Goal: Information Seeking & Learning: Learn about a topic

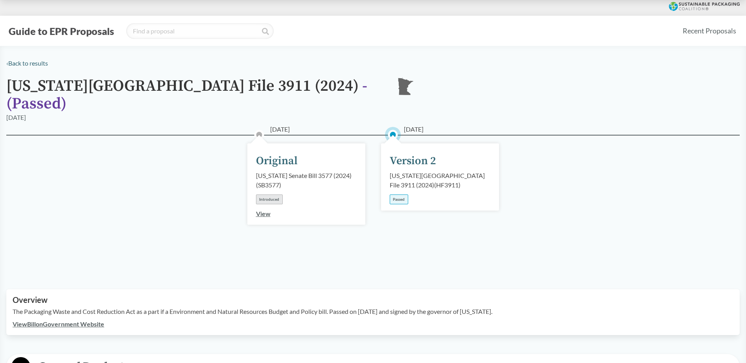
click at [55, 320] on link "View Bill on Government Website" at bounding box center [59, 323] width 92 height 7
click at [273, 195] on div "Introduced" at bounding box center [269, 200] width 27 height 10
click at [261, 210] on link "View" at bounding box center [263, 213] width 15 height 7
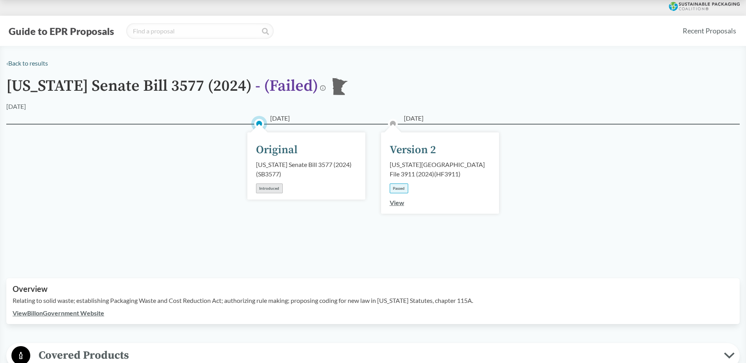
click at [397, 200] on link "View" at bounding box center [396, 202] width 15 height 7
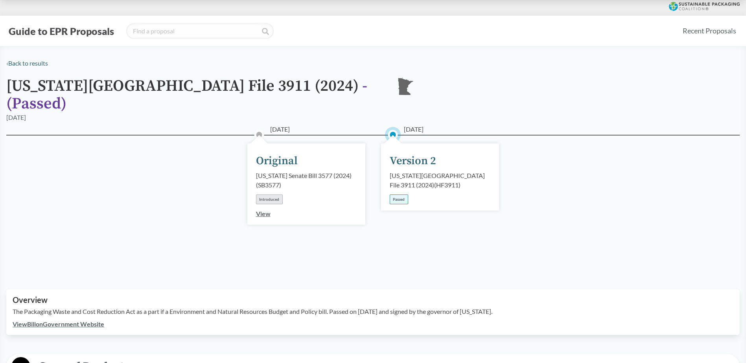
click at [270, 210] on link "View" at bounding box center [263, 213] width 15 height 7
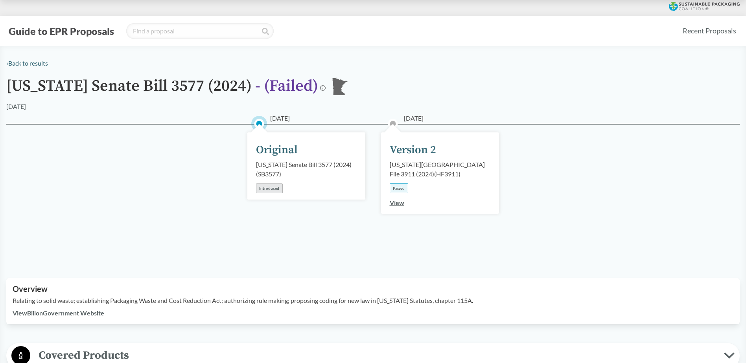
click at [401, 202] on link "View" at bounding box center [396, 202] width 15 height 7
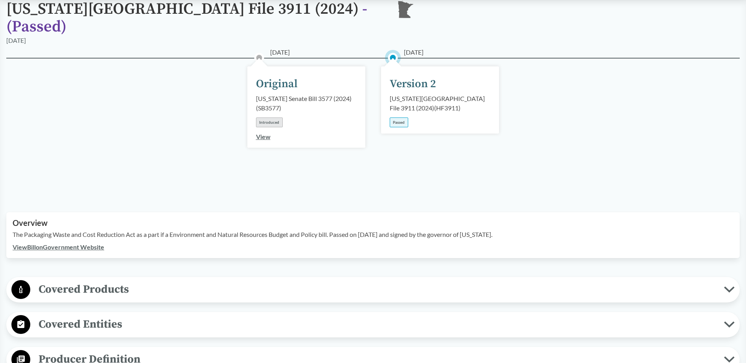
scroll to position [79, 0]
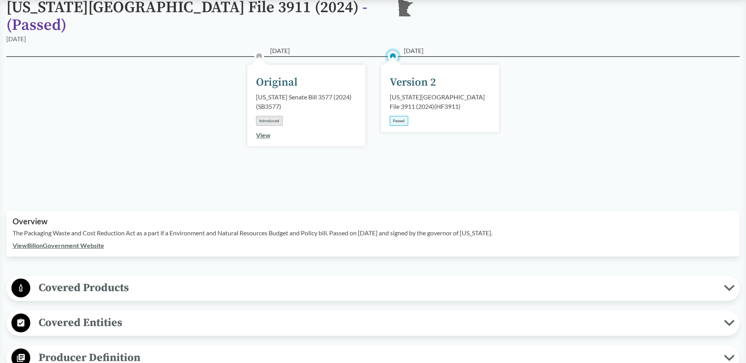
click at [65, 242] on link "View Bill on Government Website" at bounding box center [59, 245] width 92 height 7
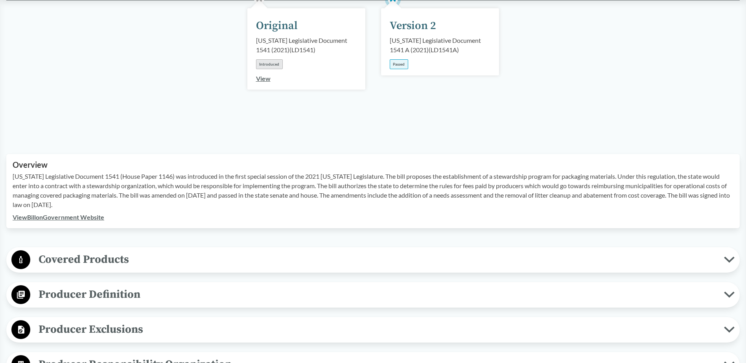
scroll to position [157, 0]
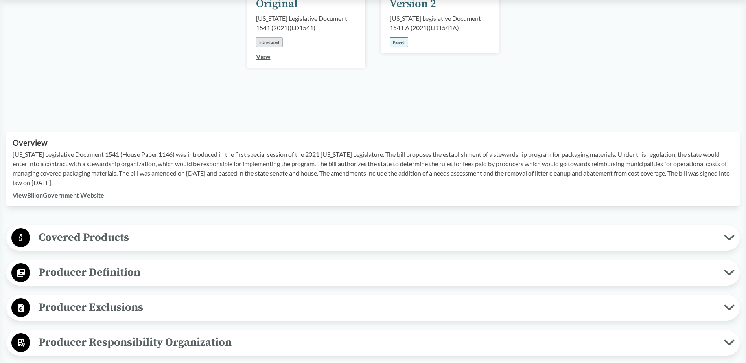
click at [131, 231] on span "Covered Products" at bounding box center [376, 238] width 693 height 18
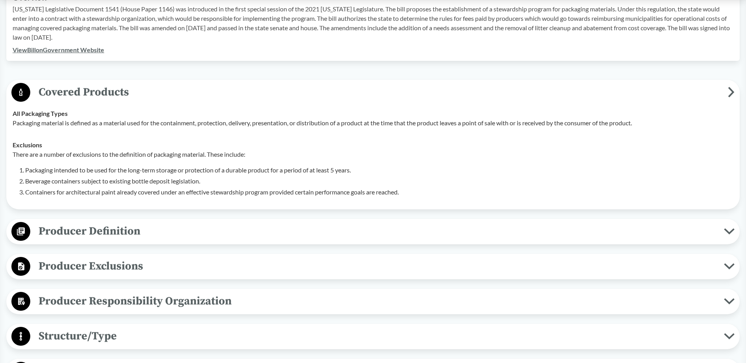
scroll to position [314, 0]
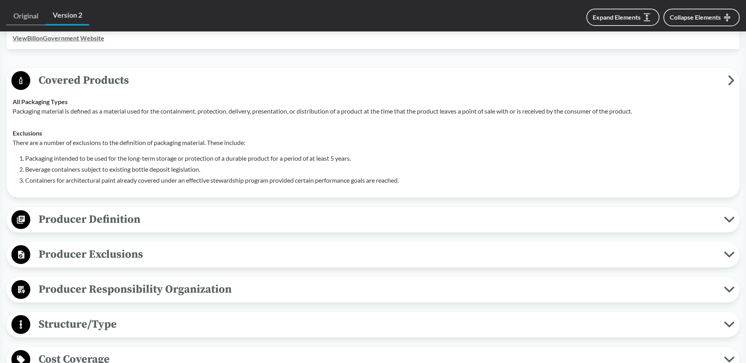
click at [135, 211] on span "Producer Definition" at bounding box center [376, 220] width 693 height 18
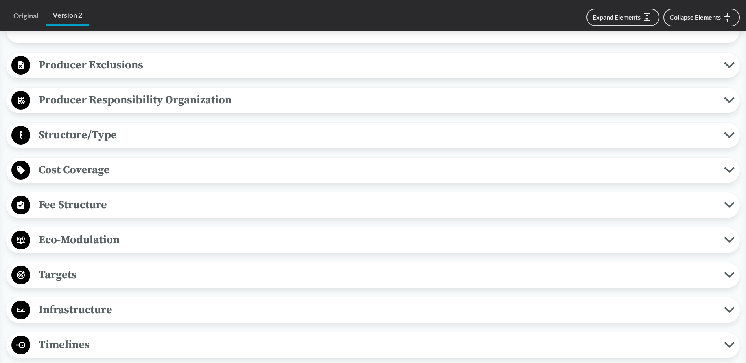
scroll to position [590, 0]
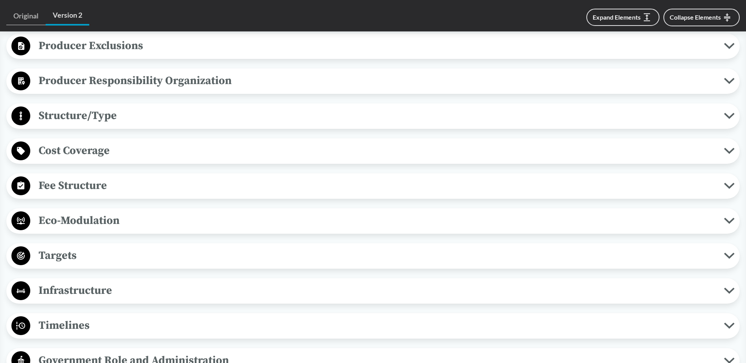
click at [90, 247] on span "Targets" at bounding box center [376, 256] width 693 height 18
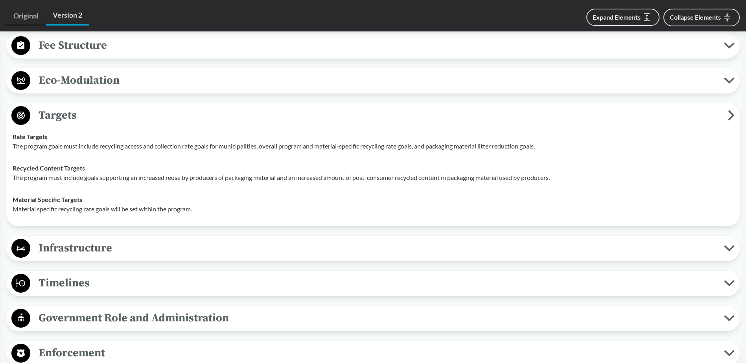
scroll to position [747, 0]
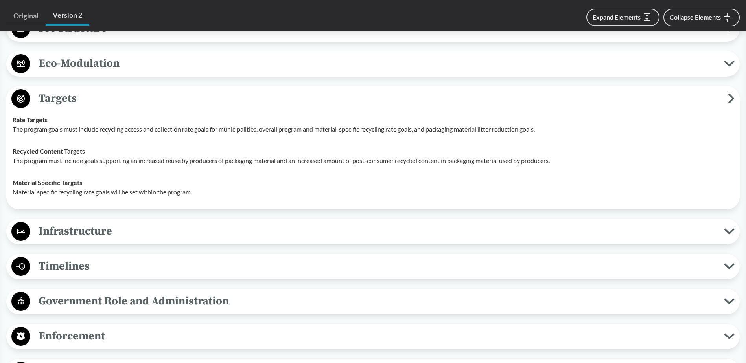
click at [144, 257] on span "Timelines" at bounding box center [376, 266] width 693 height 18
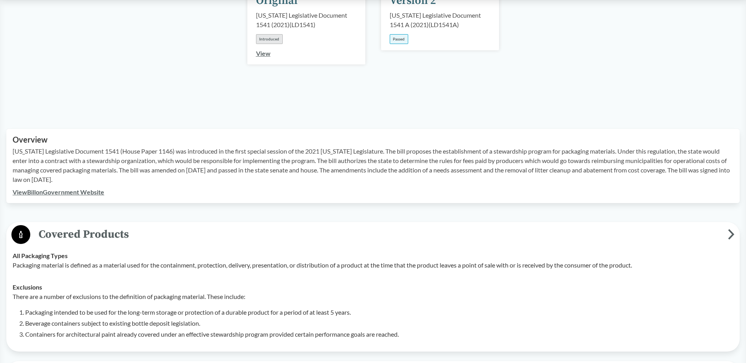
scroll to position [157, 0]
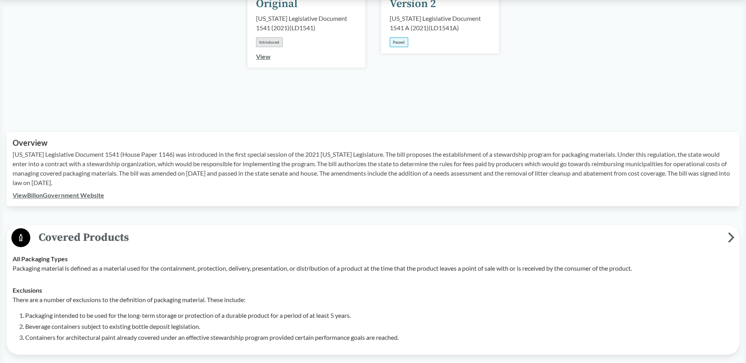
click at [70, 191] on link "View Bill on Government Website" at bounding box center [59, 194] width 92 height 7
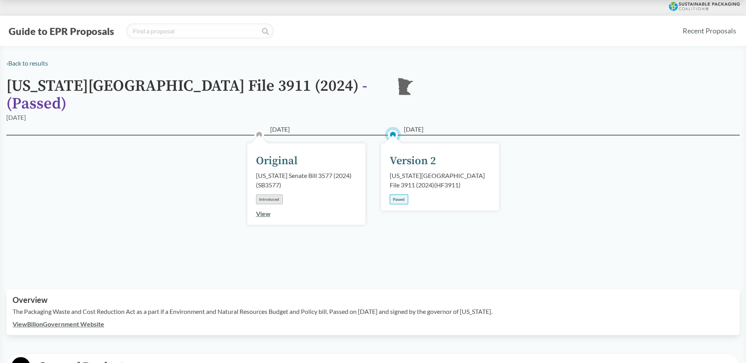
click at [266, 210] on link "View" at bounding box center [263, 213] width 15 height 7
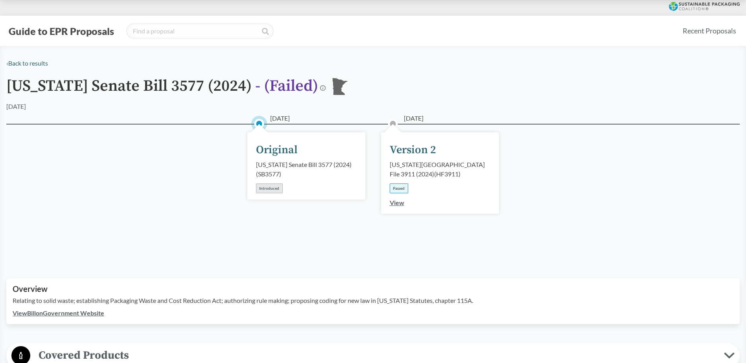
click at [395, 202] on link "View" at bounding box center [396, 202] width 15 height 7
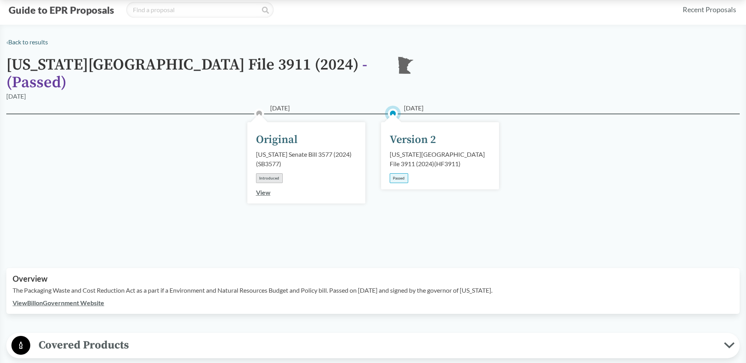
scroll to position [39, 0]
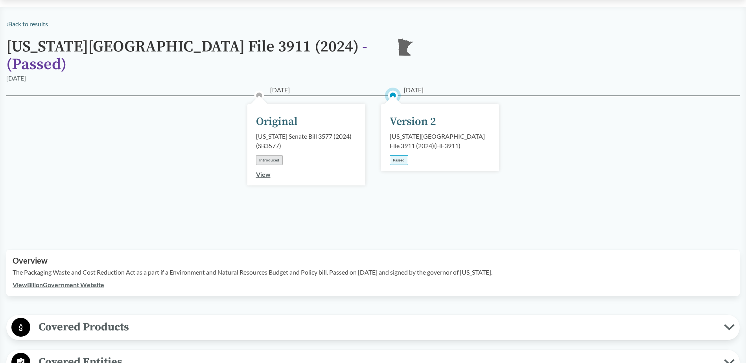
click at [77, 281] on link "View Bill on Government Website" at bounding box center [59, 284] width 92 height 7
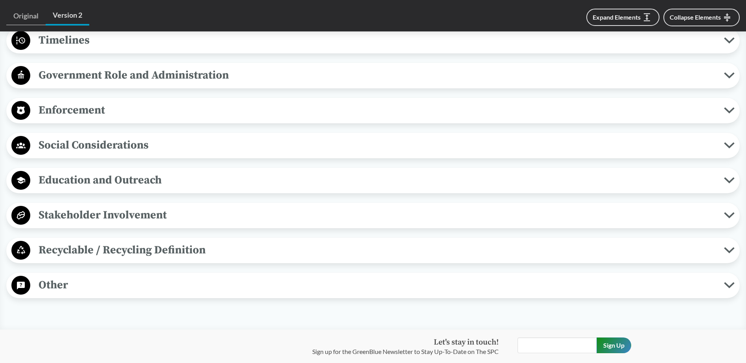
scroll to position [747, 0]
click at [99, 276] on span "Other" at bounding box center [376, 285] width 693 height 18
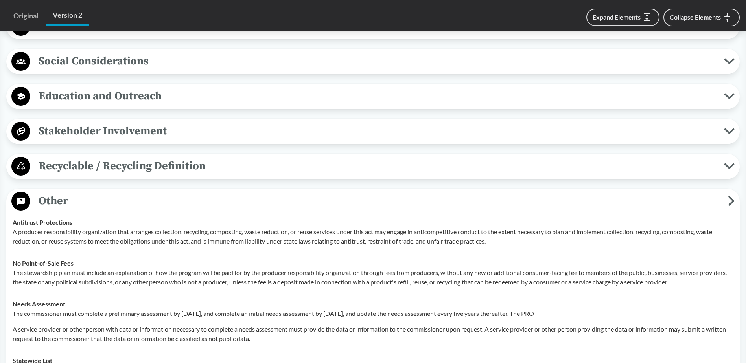
scroll to position [865, 0]
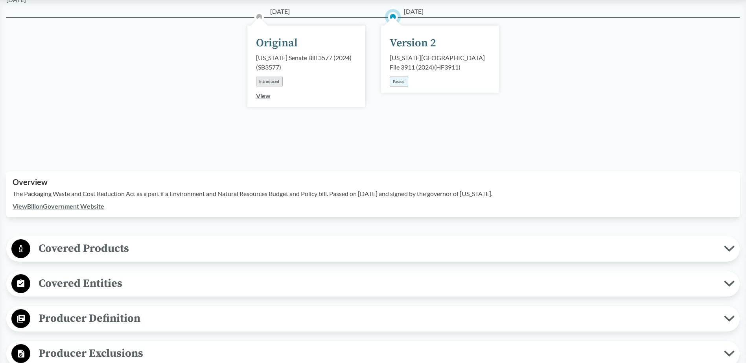
click at [86, 240] on span "Covered Products" at bounding box center [376, 249] width 693 height 18
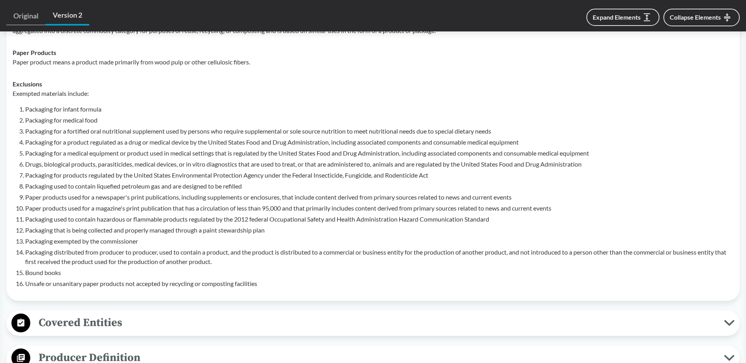
scroll to position [393, 0]
click at [103, 313] on span "Covered Entities" at bounding box center [376, 322] width 693 height 18
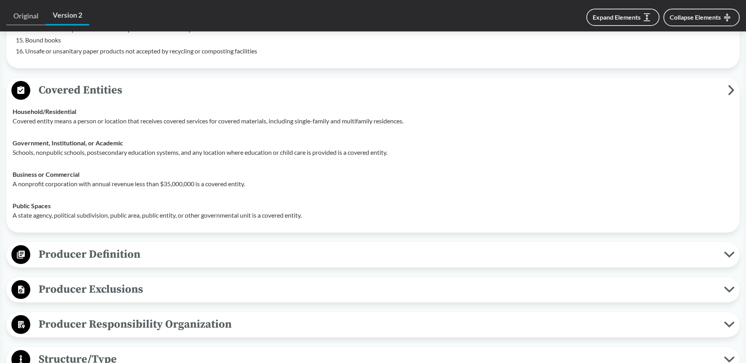
scroll to position [629, 0]
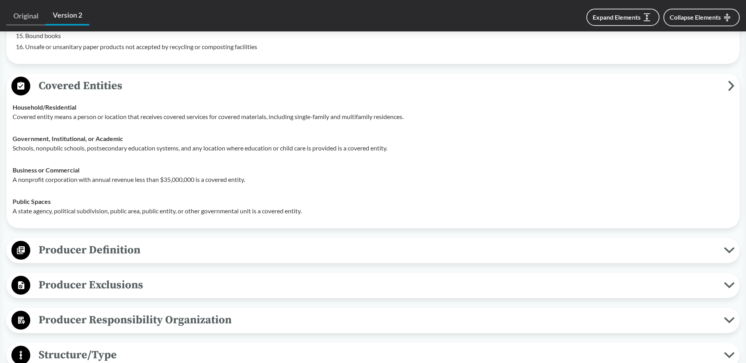
click at [130, 246] on span "Producer Definition" at bounding box center [376, 250] width 693 height 18
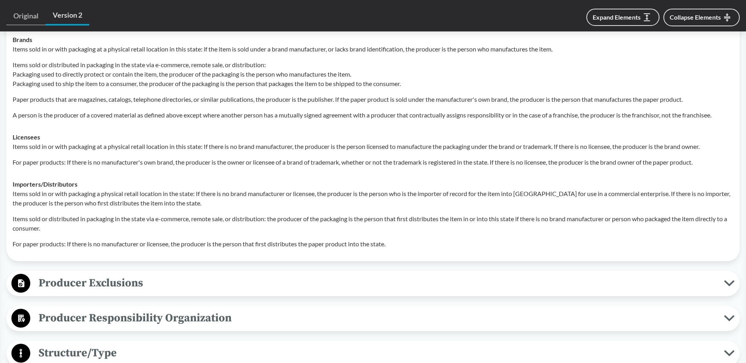
scroll to position [865, 0]
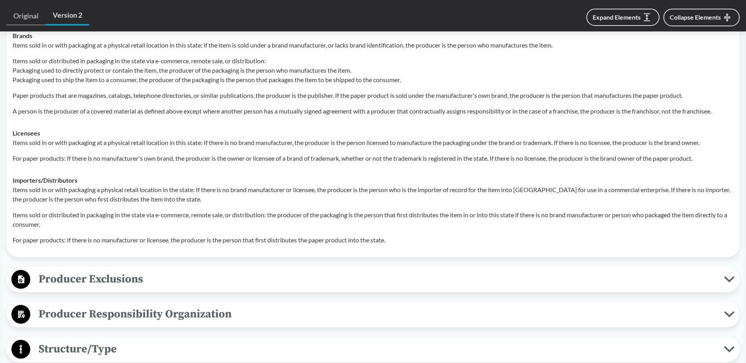
click at [137, 270] on span "Producer Exclusions" at bounding box center [376, 279] width 693 height 18
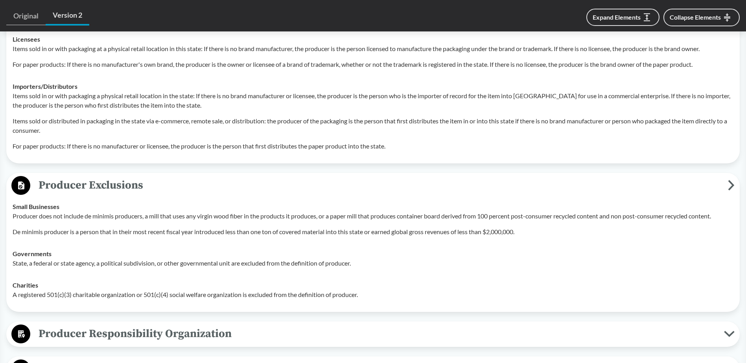
scroll to position [1022, 0]
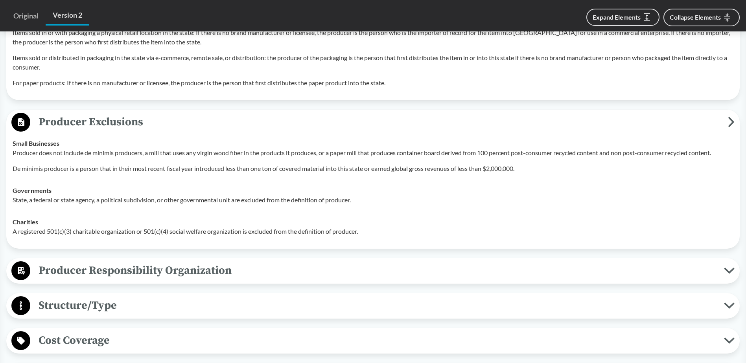
click at [137, 262] on span "Producer Responsibility Organization" at bounding box center [376, 271] width 693 height 18
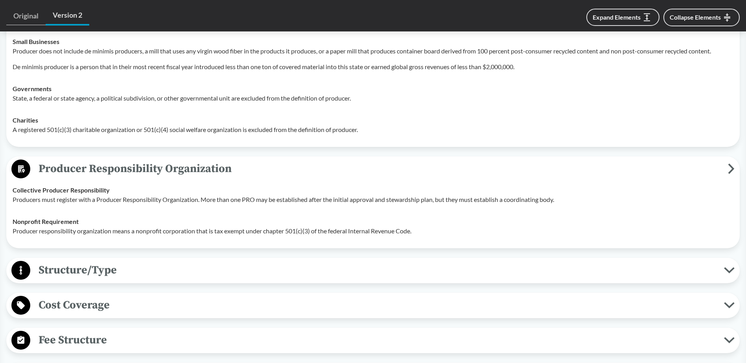
scroll to position [1179, 0]
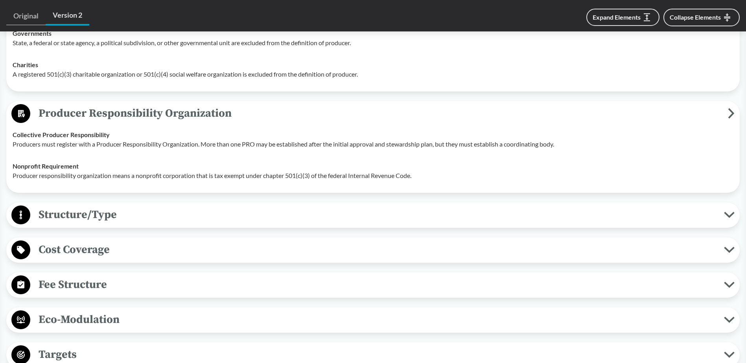
click at [111, 206] on span "Structure/Type" at bounding box center [376, 215] width 693 height 18
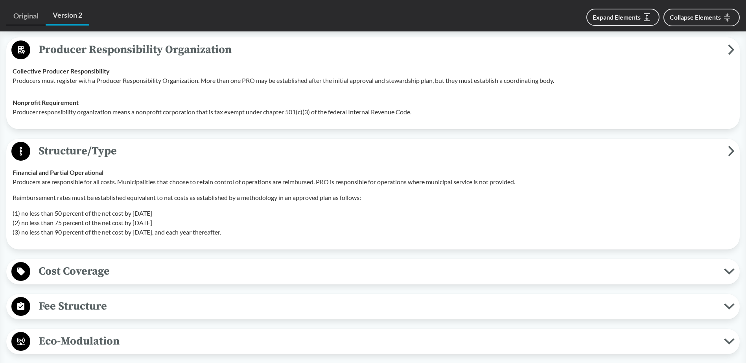
scroll to position [1258, 0]
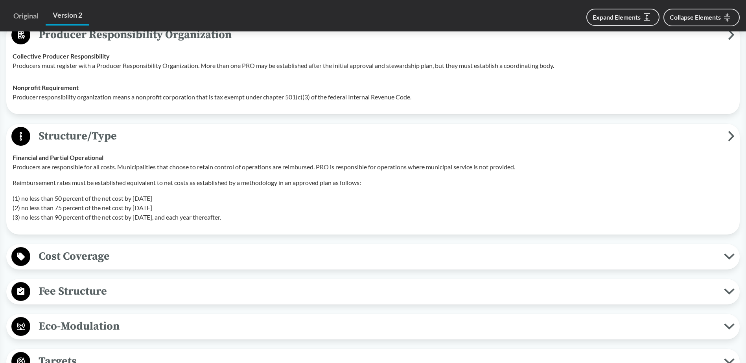
click at [111, 248] on span "Cost Coverage" at bounding box center [376, 257] width 693 height 18
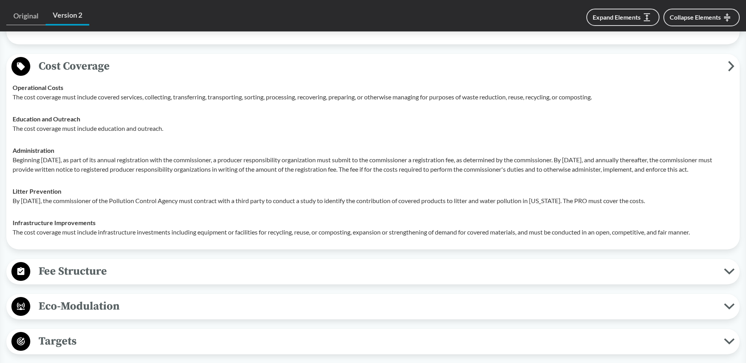
scroll to position [1454, 0]
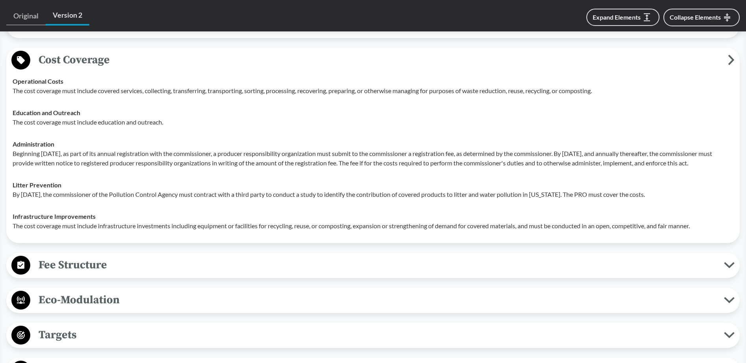
click at [112, 261] on span "Fee Structure" at bounding box center [376, 265] width 693 height 18
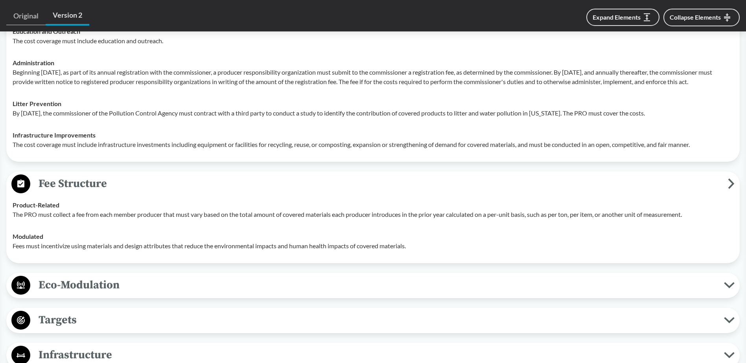
scroll to position [1572, 0]
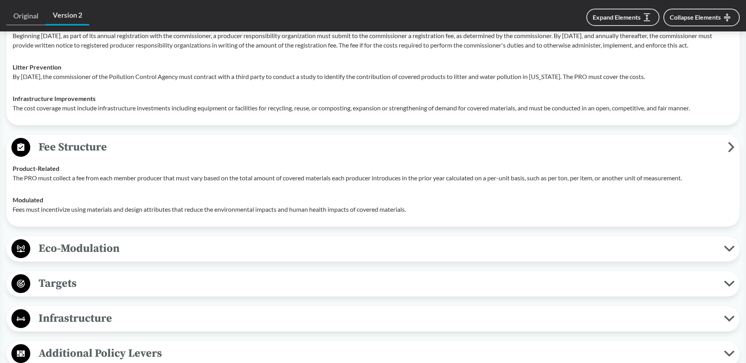
click at [116, 252] on span "Eco-Modulation" at bounding box center [376, 249] width 693 height 18
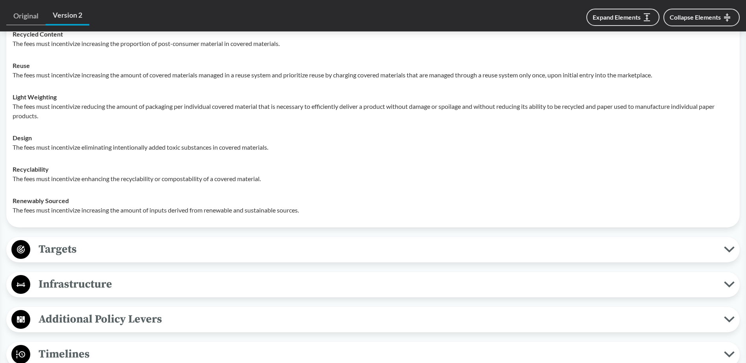
click at [116, 252] on span "Targets" at bounding box center [376, 250] width 693 height 18
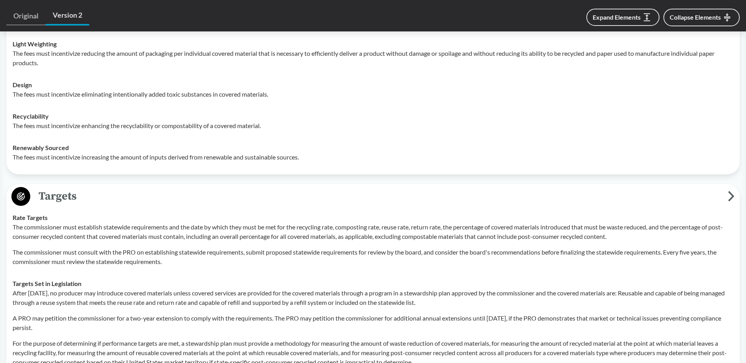
scroll to position [1965, 0]
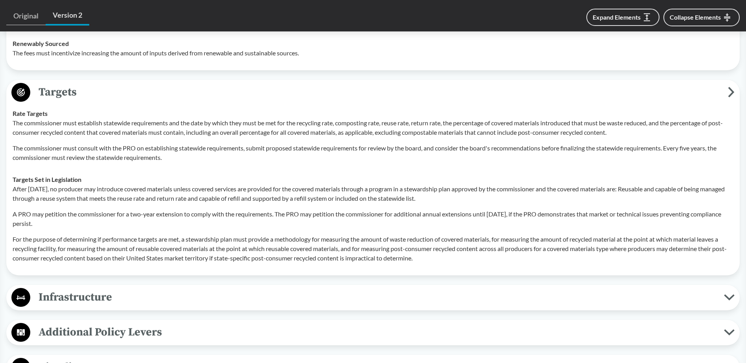
click at [127, 296] on span "Infrastructure" at bounding box center [376, 297] width 693 height 18
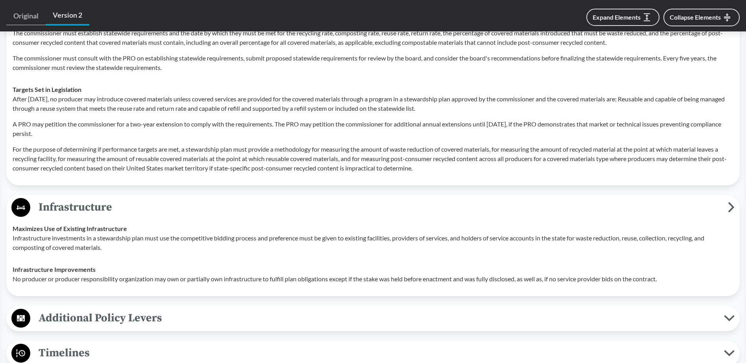
scroll to position [2083, 0]
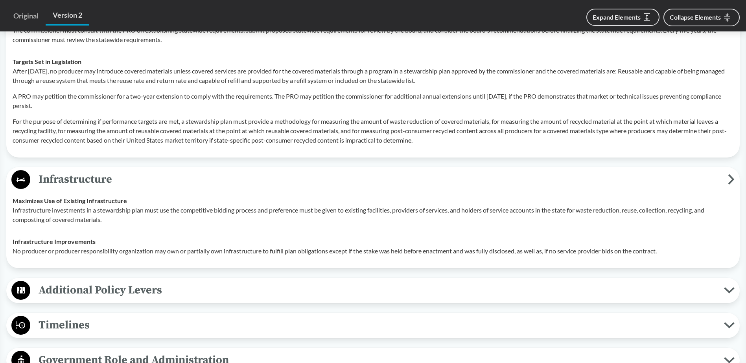
click at [128, 285] on span "Additional Policy Levers" at bounding box center [376, 290] width 693 height 18
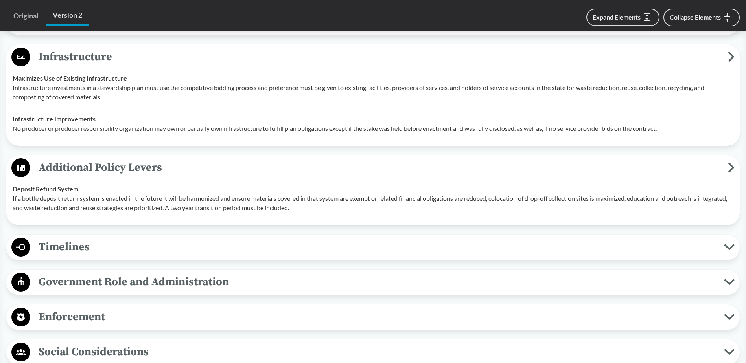
scroll to position [2240, 0]
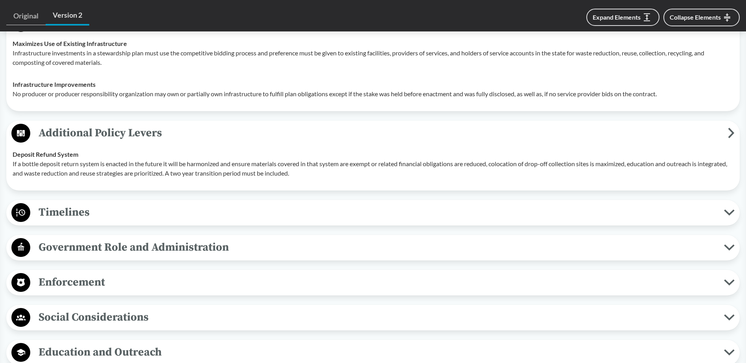
click at [141, 215] on span "Timelines" at bounding box center [376, 213] width 693 height 18
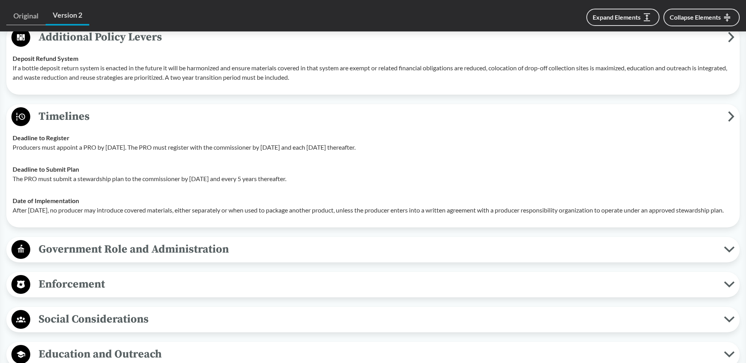
scroll to position [2358, 0]
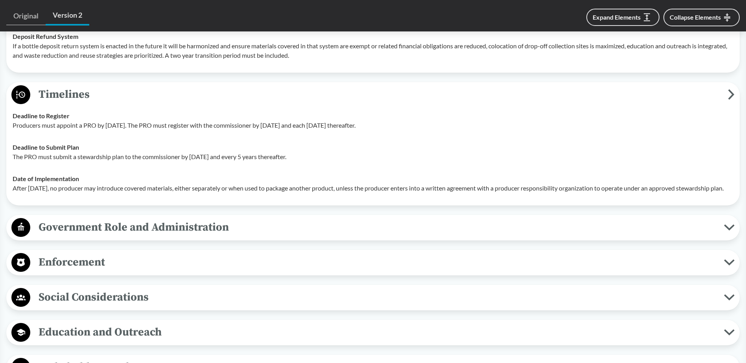
drag, startPoint x: 63, startPoint y: 198, endPoint x: 13, endPoint y: 117, distance: 95.4
click at [13, 117] on tbody "Deadline to Register Producers must appoint a PRO by [DATE]. The PRO must regis…" at bounding box center [372, 152] width 727 height 94
copy tbody "Deadline to Register Producers must appoint a PRO by [DATE]. The PRO must regis…"
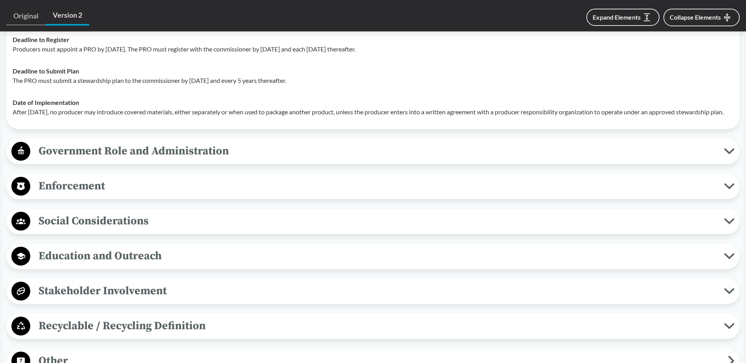
scroll to position [2394, 0]
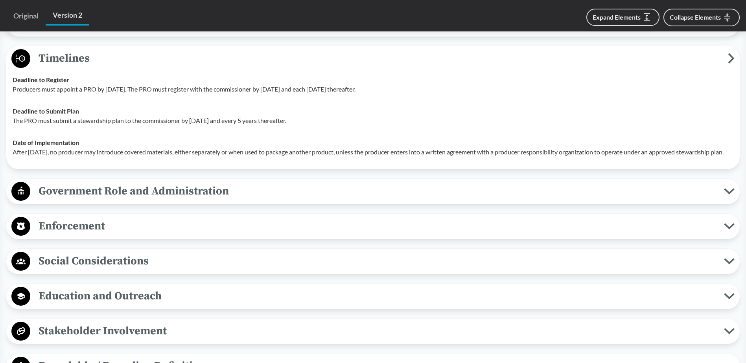
click at [114, 200] on span "Government Role and Administration" at bounding box center [376, 191] width 693 height 18
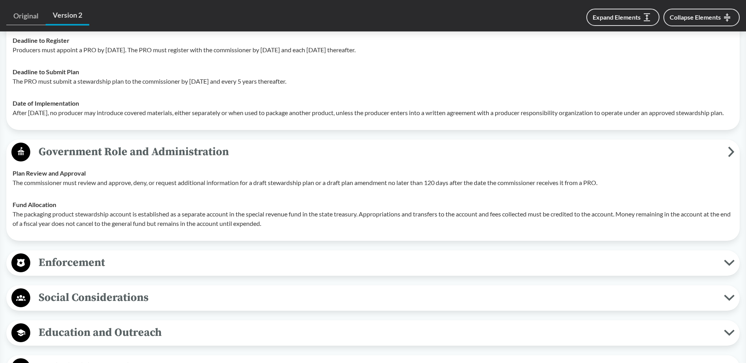
scroll to position [2473, 0]
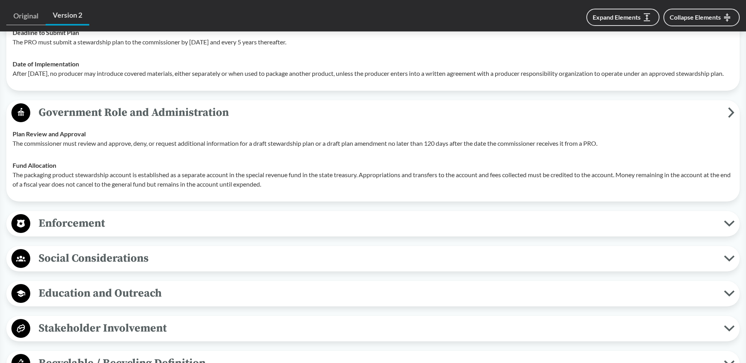
click at [112, 226] on span "Enforcement" at bounding box center [376, 224] width 693 height 18
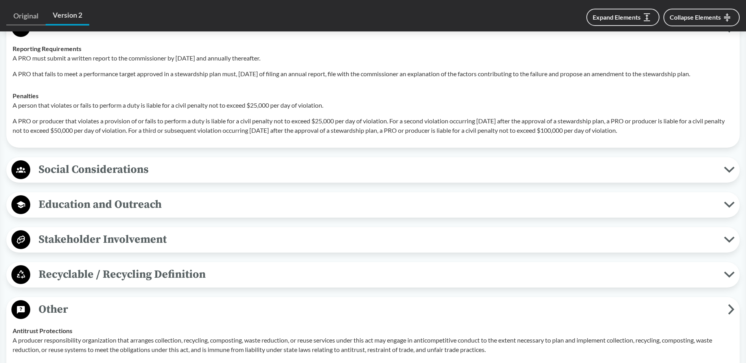
scroll to position [2669, 0]
click at [122, 178] on span "Social Considerations" at bounding box center [376, 169] width 693 height 18
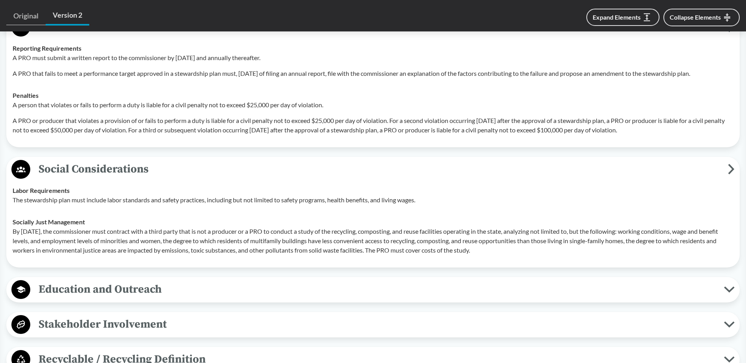
click at [92, 290] on span "Education and Outreach" at bounding box center [376, 290] width 693 height 18
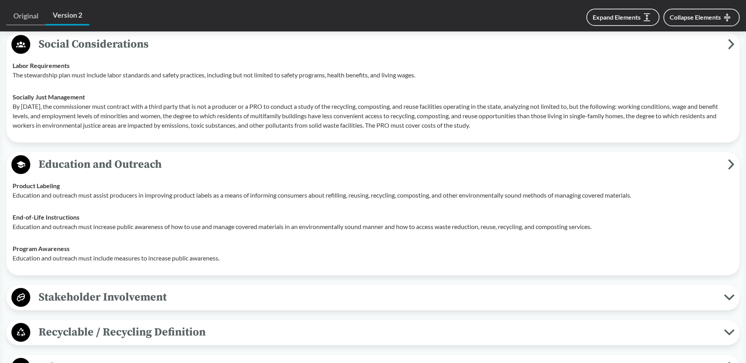
scroll to position [2866, 0]
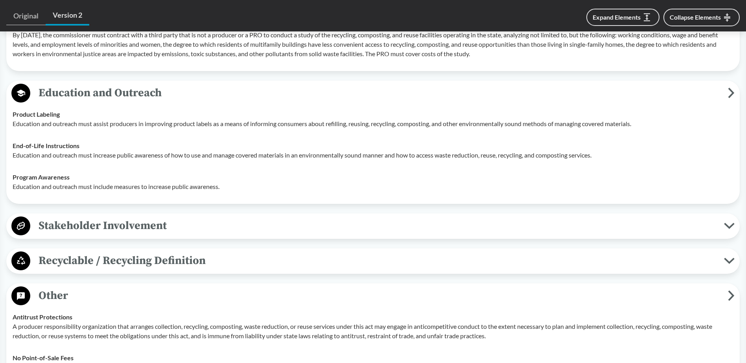
click at [94, 235] on span "Stakeholder Involvement" at bounding box center [376, 226] width 693 height 18
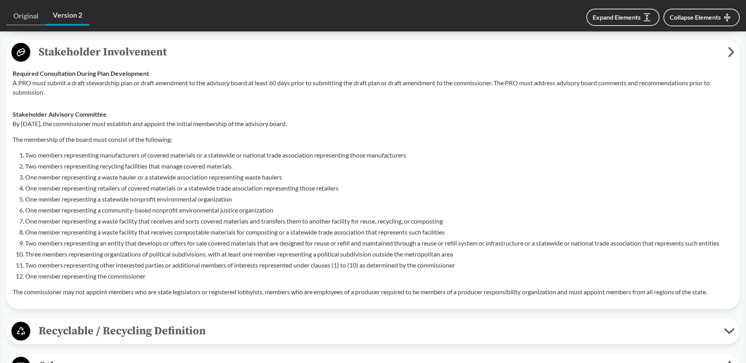
scroll to position [3180, 0]
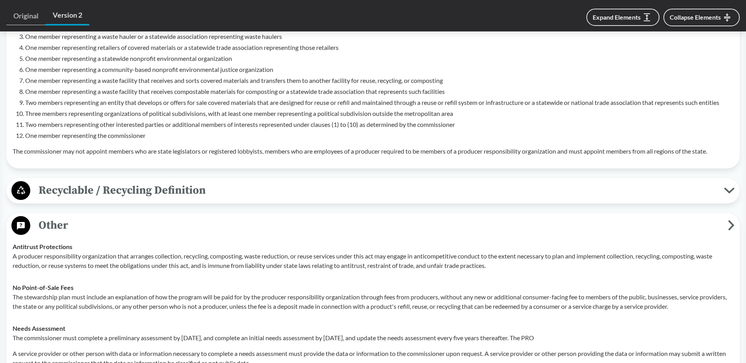
click at [99, 199] on span "Recyclable / Recycling Definition" at bounding box center [376, 191] width 693 height 18
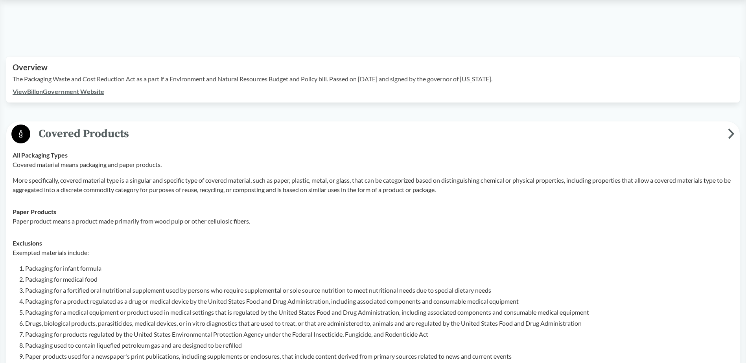
scroll to position [0, 0]
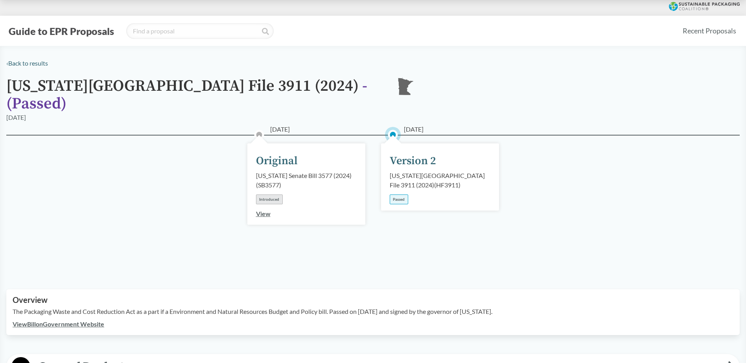
click at [420, 171] on div "[US_STATE][GEOGRAPHIC_DATA] File 3911 (2024) ( HF3911 )" at bounding box center [439, 180] width 101 height 19
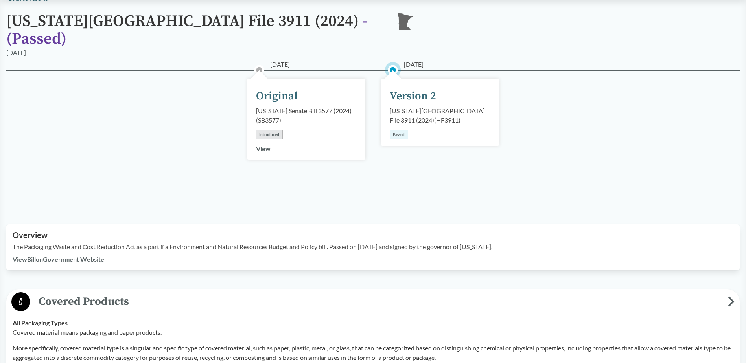
scroll to position [79, 0]
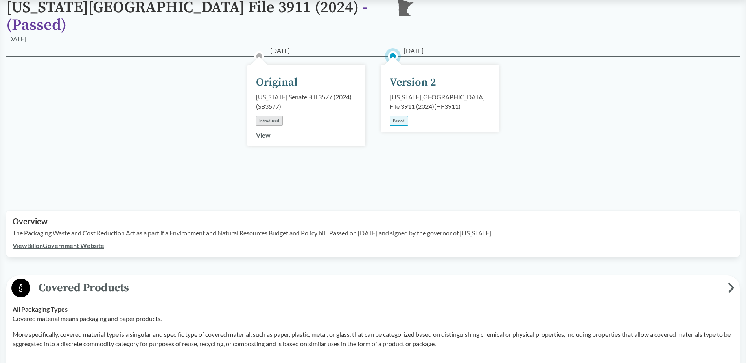
click at [72, 242] on link "View Bill on Government Website" at bounding box center [59, 245] width 92 height 7
